Goal: Task Accomplishment & Management: Complete application form

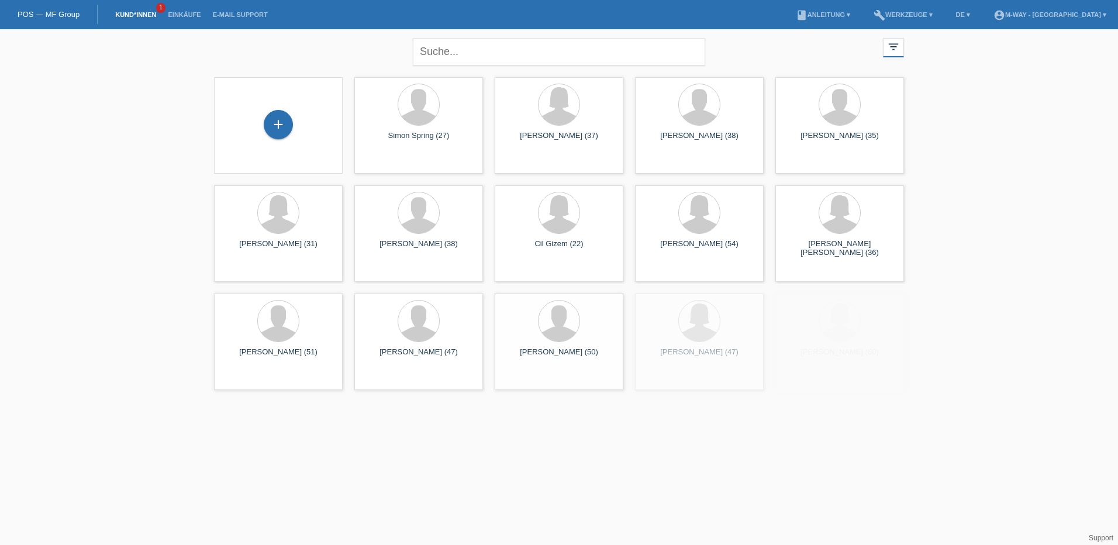
click at [296, 125] on div "+" at bounding box center [278, 125] width 110 height 31
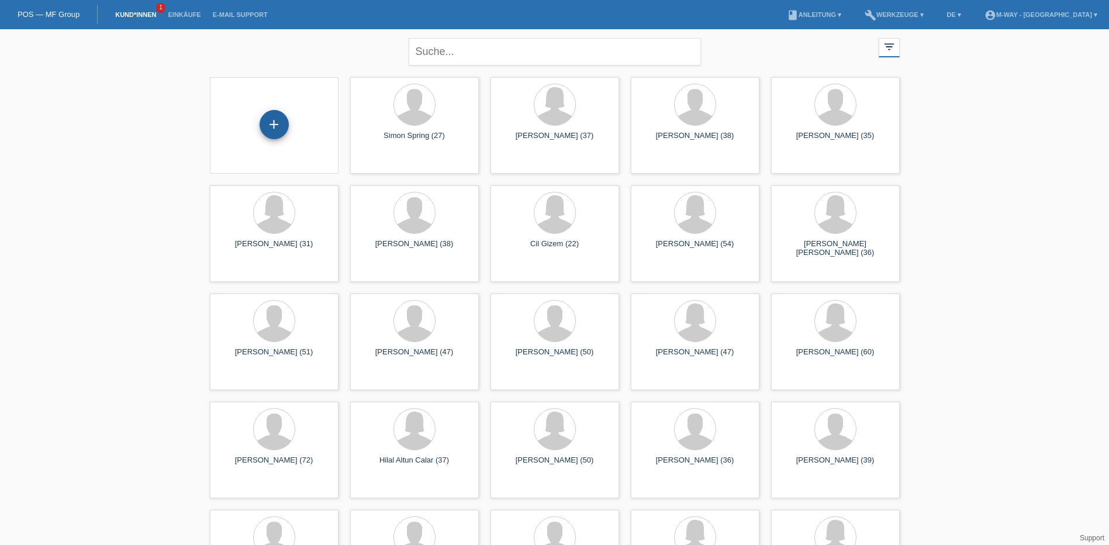
click at [276, 125] on div "+" at bounding box center [274, 124] width 29 height 29
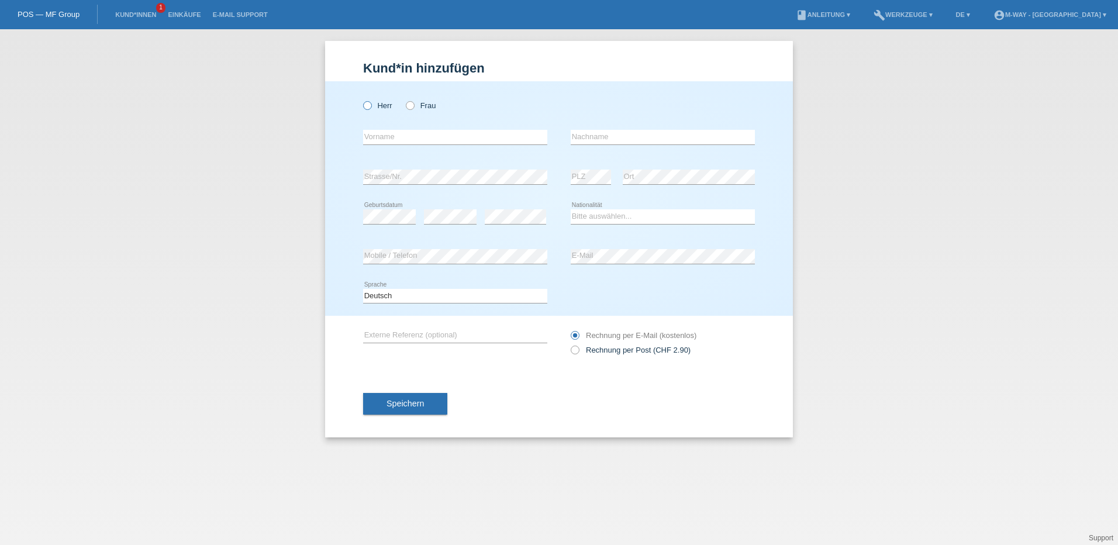
click at [374, 106] on label "Herr" at bounding box center [377, 105] width 29 height 9
click at [371, 106] on input "Herr" at bounding box center [367, 105] width 8 height 8
radio input "true"
click at [443, 139] on input "text" at bounding box center [455, 137] width 184 height 15
type input "Luciano"
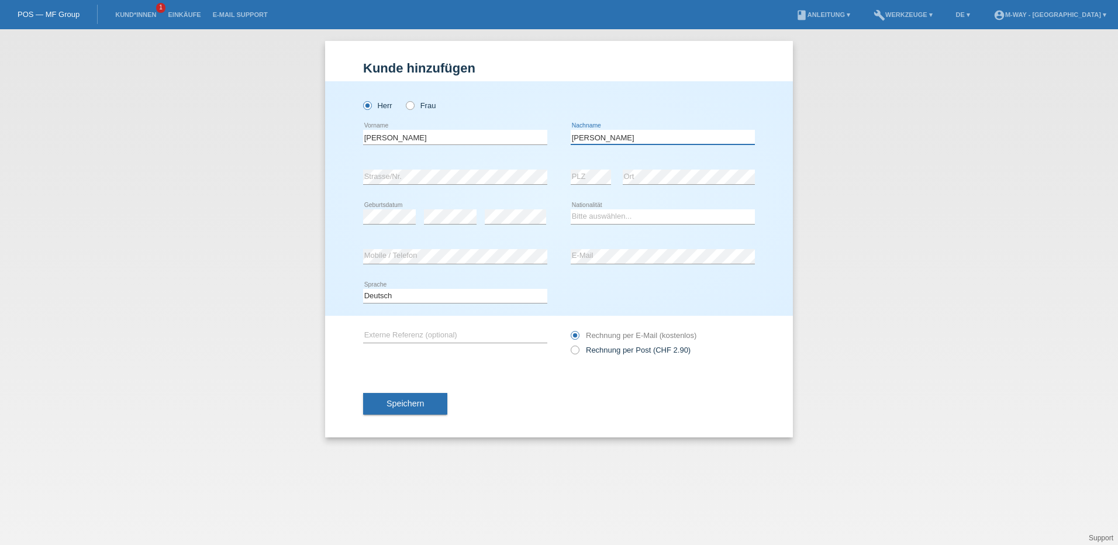
type input "Sena Rocha"
click at [596, 221] on select "Bitte auswählen... Schweiz Deutschland Liechtenstein Österreich ------------ Af…" at bounding box center [663, 216] width 184 height 14
select select "PT"
click at [571, 209] on select "Bitte auswählen... Schweiz Deutschland Liechtenstein Österreich ------------ Af…" at bounding box center [663, 216] width 184 height 14
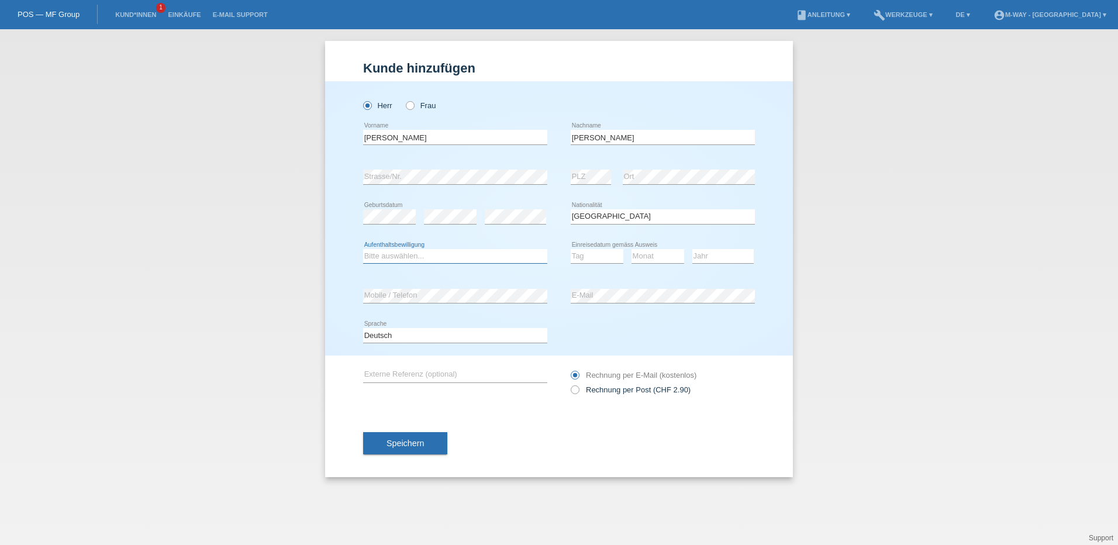
click at [433, 255] on select "Bitte auswählen... C B B - Flüchtlingsstatus Andere" at bounding box center [455, 256] width 184 height 14
select select "B"
click at [363, 249] on select "Bitte auswählen... C B B - Flüchtlingsstatus Andere" at bounding box center [455, 256] width 184 height 14
click at [609, 255] on select "Tag 01 02 03 04 05 06 07 08 09 10 11" at bounding box center [597, 256] width 53 height 14
select select "18"
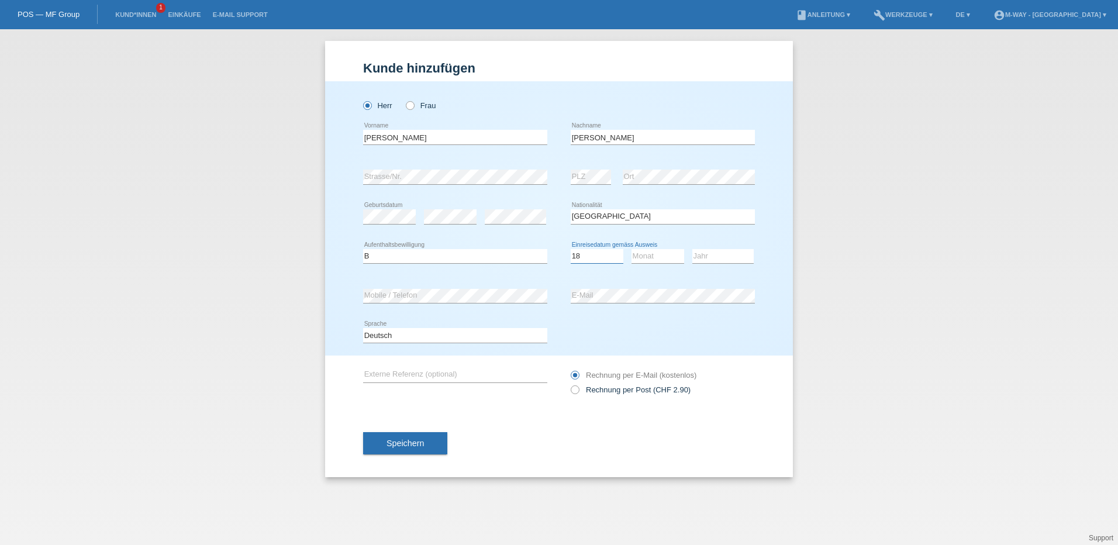
click at [571, 249] on select "Tag 01 02 03 04 05 06 07 08 09 10 11" at bounding box center [597, 256] width 53 height 14
click at [640, 253] on select "Monat 01 02 03 04 05 06 07 08 09 10 11" at bounding box center [657, 256] width 53 height 14
select select "02"
click at [631, 249] on select "Monat 01 02 03 04 05 06 07 08 09 10 11" at bounding box center [657, 256] width 53 height 14
click at [703, 257] on select "Jahr 2025 2024 2023 2022 2021 2020 2019 2018 2017 2016 2015 2014 2013 2012 2011…" at bounding box center [722, 256] width 61 height 14
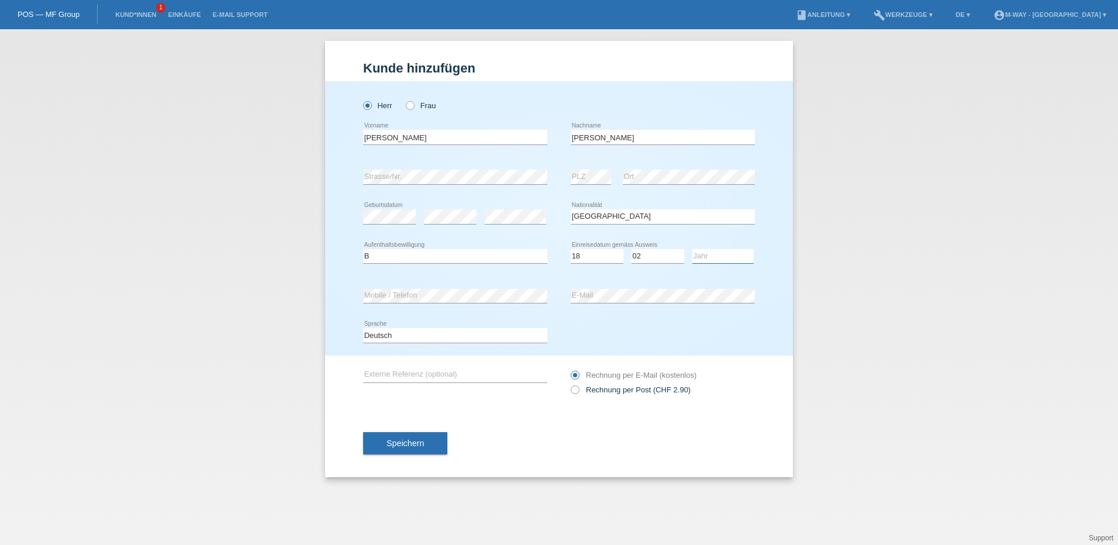
select select "2021"
click at [692, 249] on select "Jahr 2025 2024 2023 2022 2021 2020 2019 2018 2017 2016 2015 2014 2013 2012 2011…" at bounding box center [722, 256] width 61 height 14
click at [444, 441] on button "Speichern" at bounding box center [405, 443] width 84 height 22
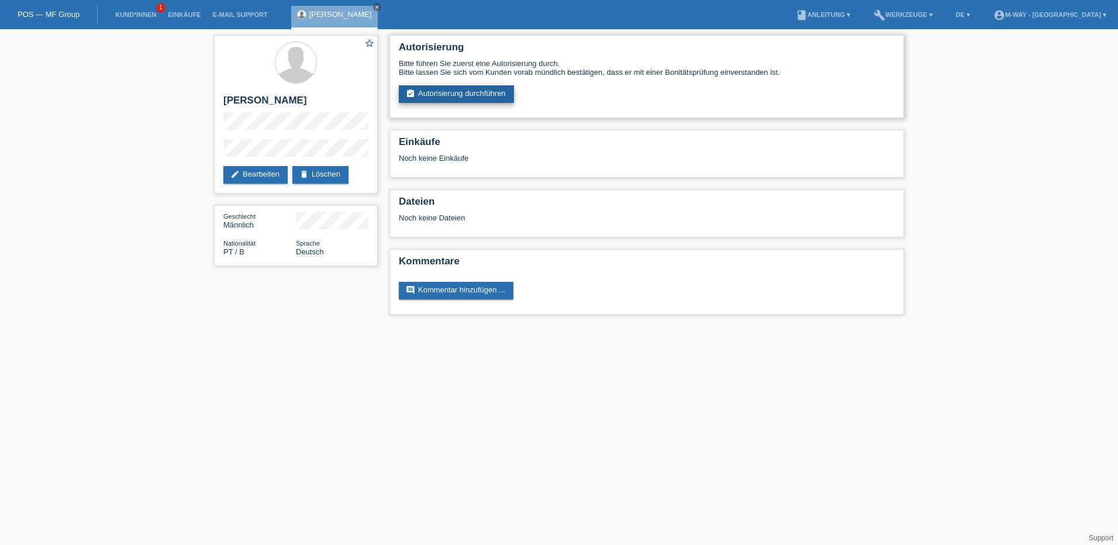
click at [493, 92] on link "assignment_turned_in Autorisierung durchführen" at bounding box center [456, 94] width 115 height 18
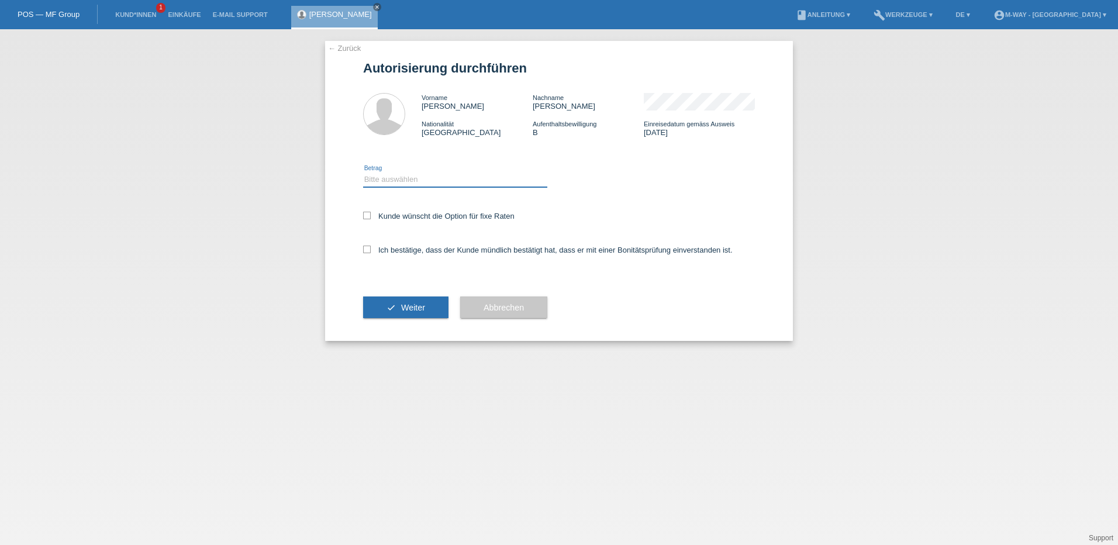
click at [392, 173] on select "Bitte auswählen CHF 1.00 - CHF 499.00 CHF 500.00 - CHF 1'999.00 CHF 2'000.00 - …" at bounding box center [455, 179] width 184 height 14
select select "3"
click at [363, 172] on select "Bitte auswählen CHF 1.00 - CHF 499.00 CHF 500.00 - CHF 1'999.00 CHF 2'000.00 - …" at bounding box center [455, 179] width 184 height 14
click at [372, 214] on label "Kunde wünscht die Option für fixe Raten" at bounding box center [438, 216] width 151 height 9
click at [371, 214] on input "Kunde wünscht die Option für fixe Raten" at bounding box center [367, 216] width 8 height 8
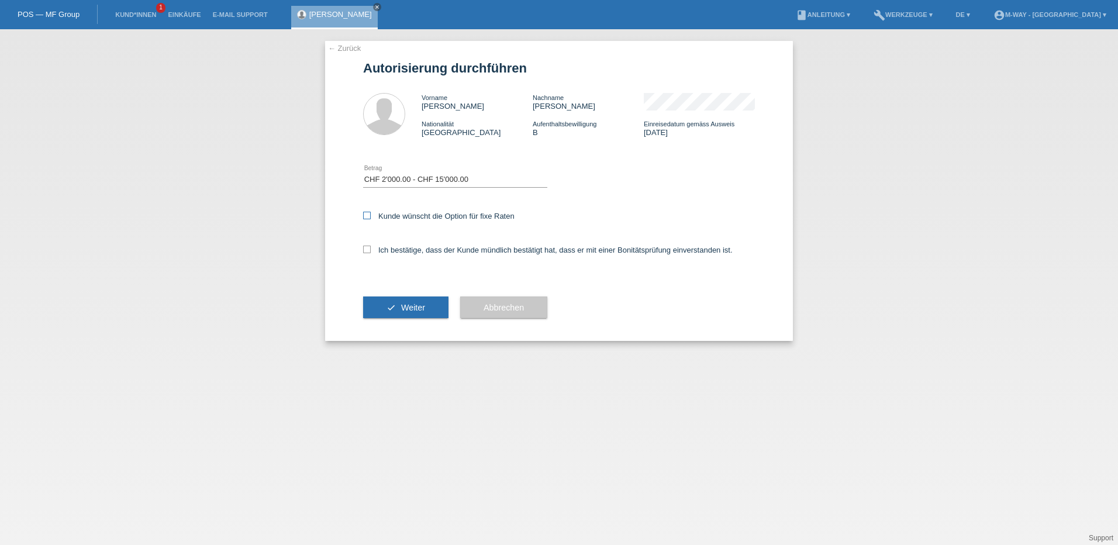
checkbox input "true"
click at [372, 246] on label "Ich bestätige, dass der Kunde mündlich bestätigt hat, dass er mit einer Bonität…" at bounding box center [548, 250] width 370 height 9
click at [371, 246] on input "Ich bestätige, dass der Kunde mündlich bestätigt hat, dass er mit einer Bonität…" at bounding box center [367, 250] width 8 height 8
checkbox input "true"
click at [410, 307] on span "Weiter" at bounding box center [413, 307] width 24 height 9
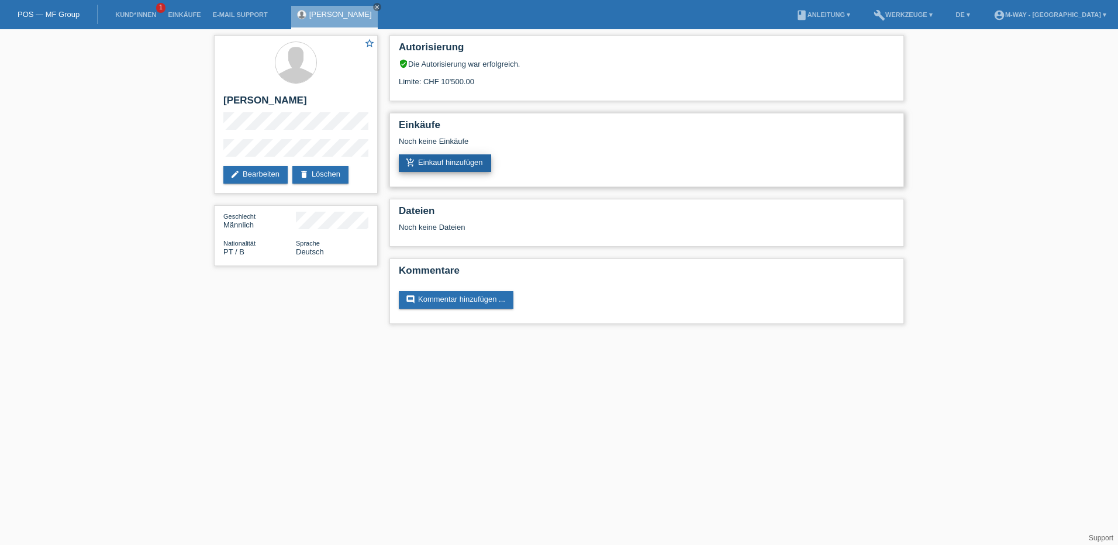
click at [475, 156] on link "add_shopping_cart Einkauf hinzufügen" at bounding box center [445, 163] width 92 height 18
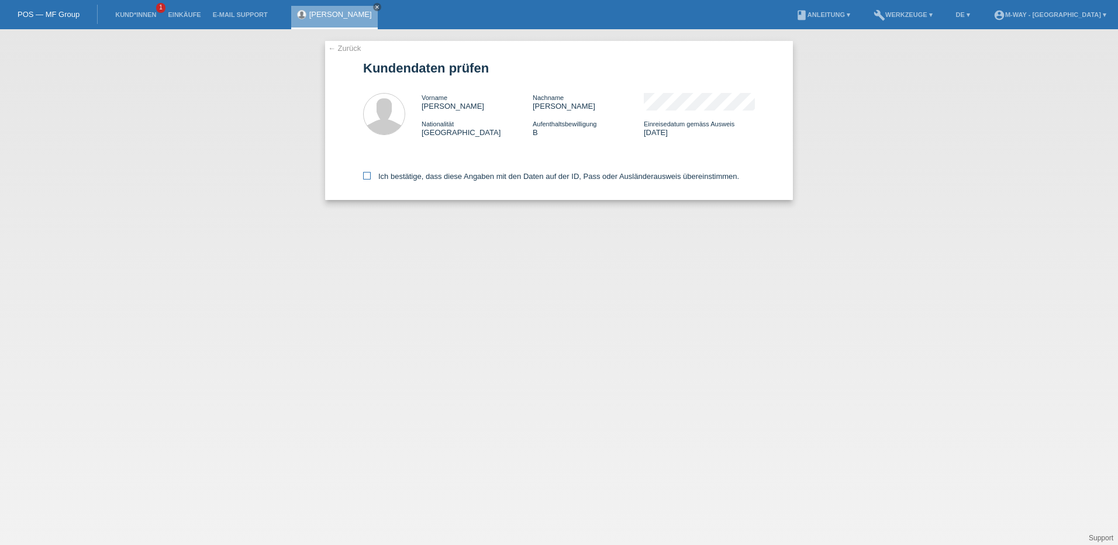
click at [367, 176] on icon at bounding box center [367, 176] width 8 height 8
click at [367, 176] on input "Ich bestätige, dass diese Angaben mit den Daten auf der ID, Pass oder Ausländer…" at bounding box center [367, 176] width 8 height 8
checkbox input "true"
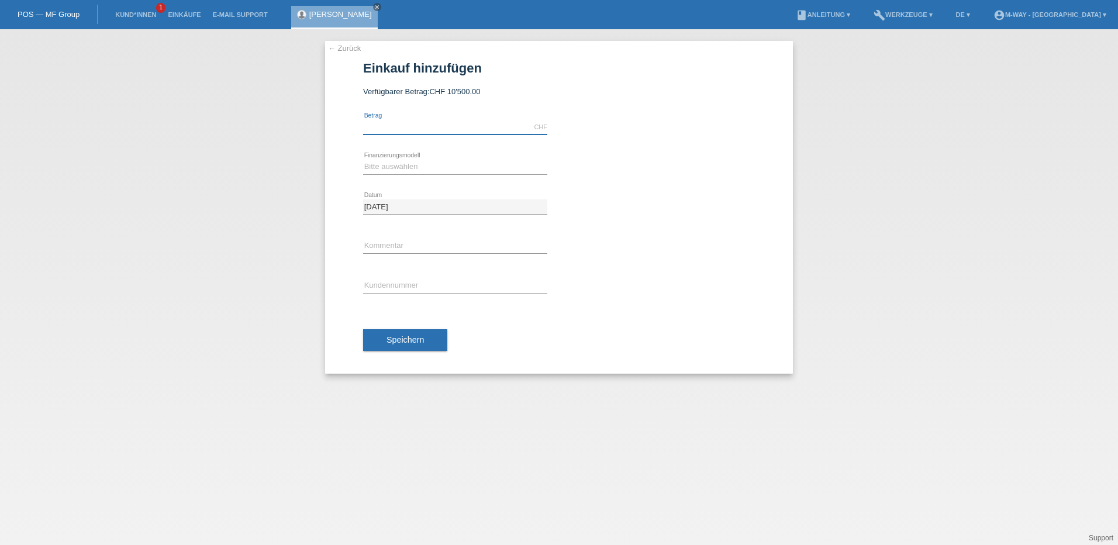
click at [448, 127] on input "text" at bounding box center [455, 127] width 184 height 15
type input "3944.60"
click at [449, 163] on select "Bitte auswählen Fixe Raten Kauf auf Rechnung mit Teilzahlungsoption" at bounding box center [455, 167] width 184 height 14
select select "77"
click at [363, 160] on select "Bitte auswählen Fixe Raten Kauf auf Rechnung mit Teilzahlungsoption" at bounding box center [455, 167] width 184 height 14
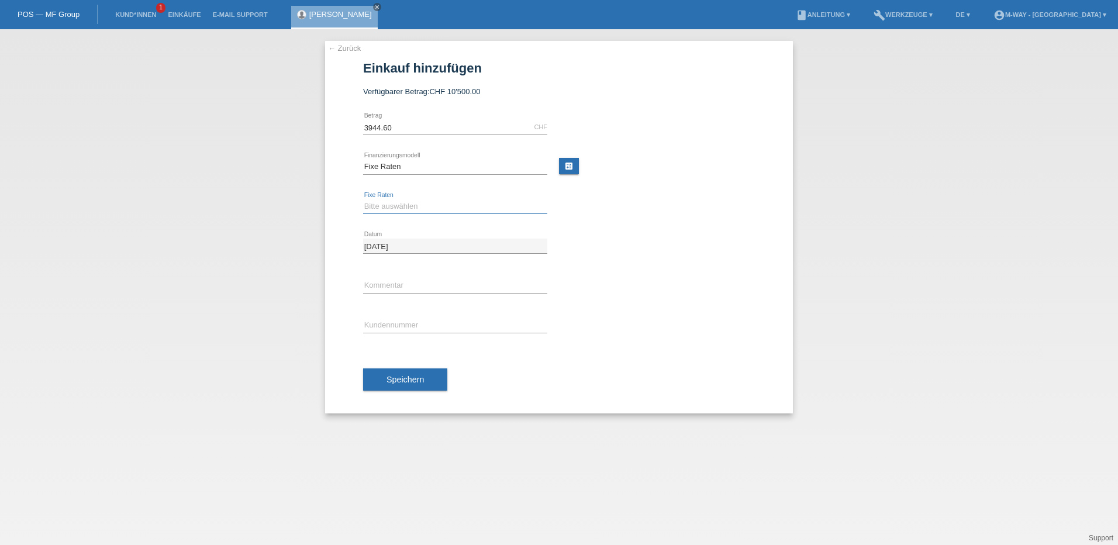
click at [442, 209] on select "Bitte auswählen 4 Raten 5 Raten 6 Raten 7 Raten 8 Raten 9 Raten 10 Raten 11 Rat…" at bounding box center [455, 206] width 184 height 14
select select "202"
click at [363, 199] on select "Bitte auswählen 4 Raten 5 Raten 6 Raten 7 Raten 8 Raten 9 Raten 10 Raten 11 Rat…" at bounding box center [455, 206] width 184 height 14
click at [409, 330] on input "text" at bounding box center [455, 325] width 184 height 15
type input "K085534"
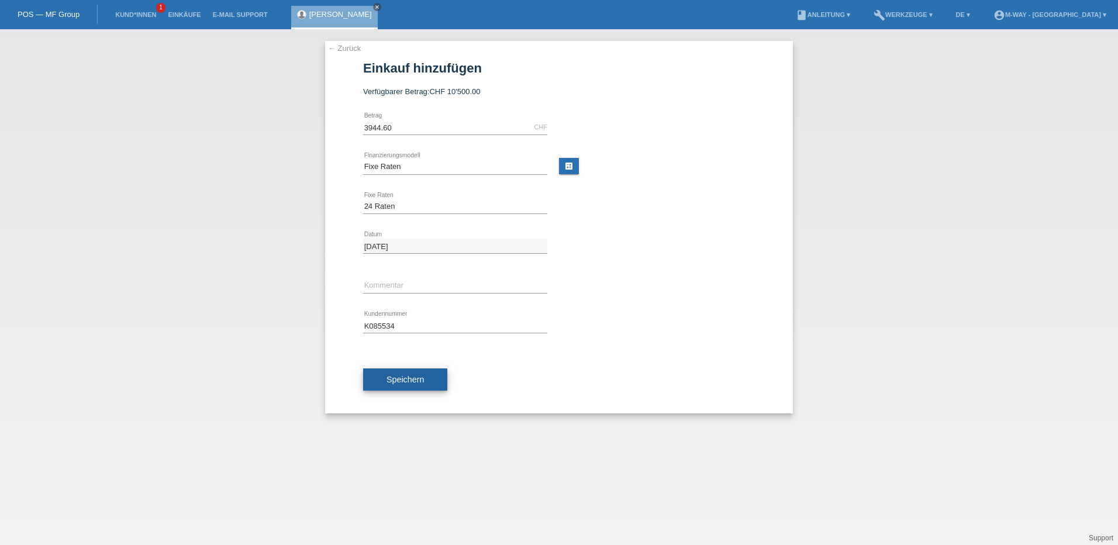
click at [415, 381] on span "Speichern" at bounding box center [404, 379] width 37 height 9
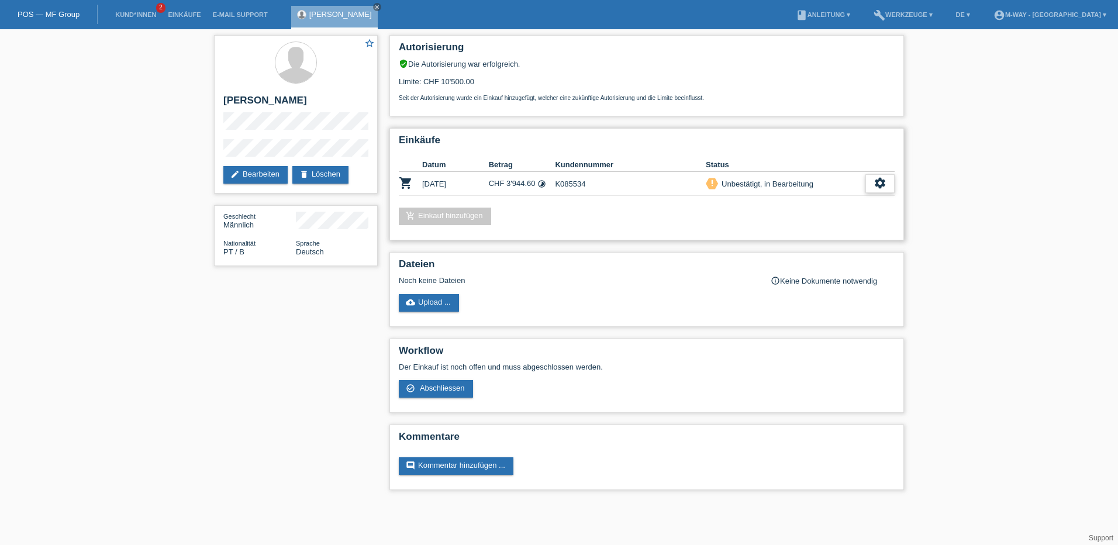
click at [883, 187] on icon "settings" at bounding box center [879, 183] width 13 height 13
click at [830, 220] on span "AGB herunterladen" at bounding box center [797, 219] width 68 height 14
click at [881, 179] on icon "settings" at bounding box center [879, 183] width 13 height 13
click at [791, 237] on span "Abschliessen" at bounding box center [787, 237] width 49 height 14
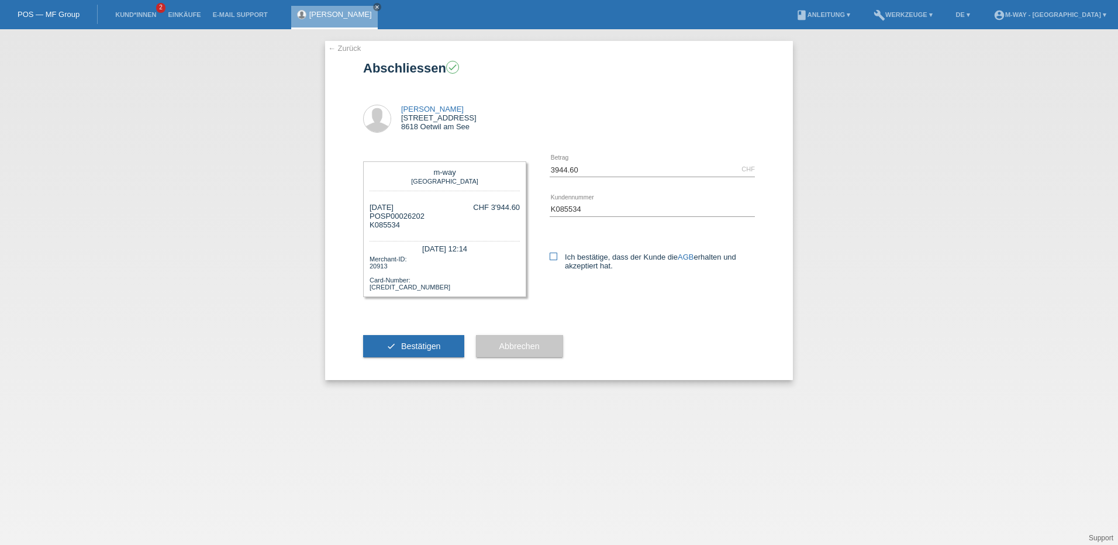
click at [555, 255] on icon at bounding box center [554, 257] width 8 height 8
click at [555, 255] on input "Ich bestätige, dass der Kunde die AGB erhalten und akzeptiert hat." at bounding box center [554, 257] width 8 height 8
checkbox input "true"
click at [423, 344] on span "Bestätigen" at bounding box center [421, 345] width 40 height 9
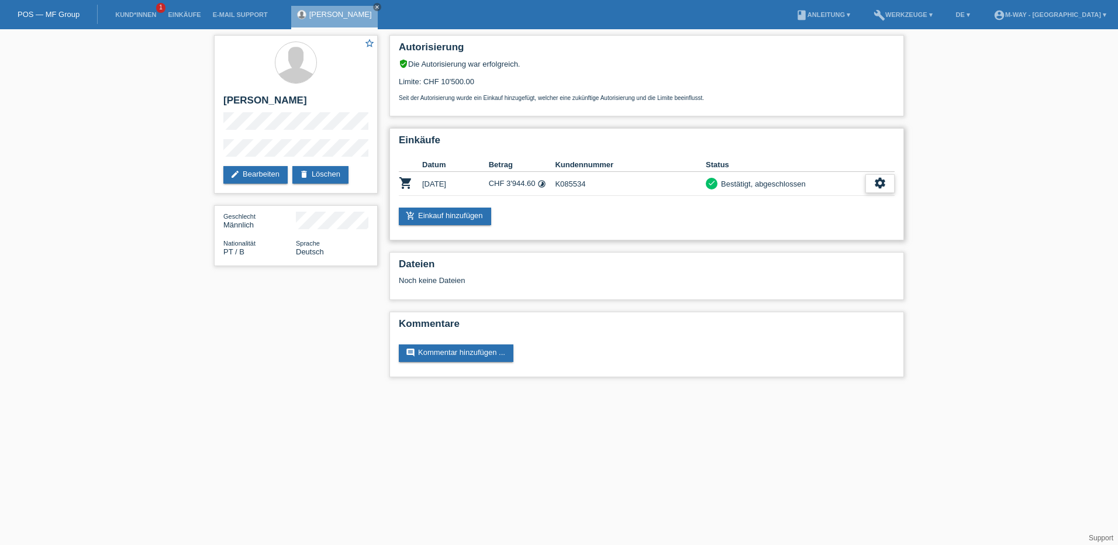
click at [886, 178] on icon "settings" at bounding box center [879, 183] width 13 height 13
click at [834, 234] on span "Quittung herunterladen" at bounding box center [836, 237] width 81 height 14
